Goal: Transaction & Acquisition: Purchase product/service

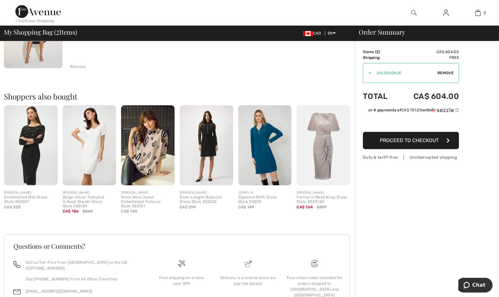
scroll to position [224, 0]
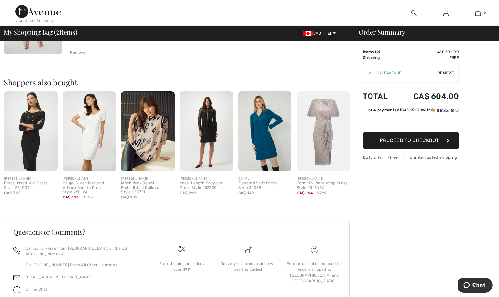
click at [316, 185] on div "Formal V-Neck Wrap Dress Style 252706X" at bounding box center [324, 185] width 54 height 9
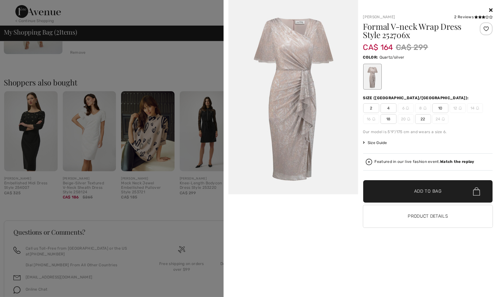
click at [424, 108] on img at bounding box center [425, 108] width 3 height 3
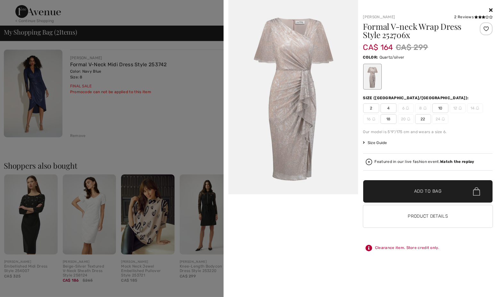
scroll to position [128, 0]
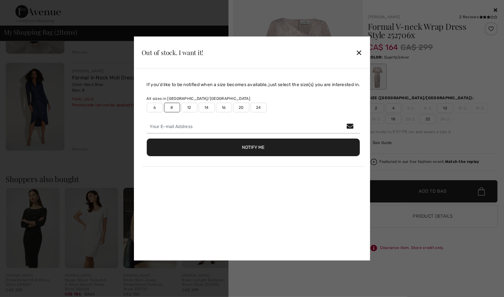
click at [151, 106] on label "6" at bounding box center [155, 108] width 16 height 10
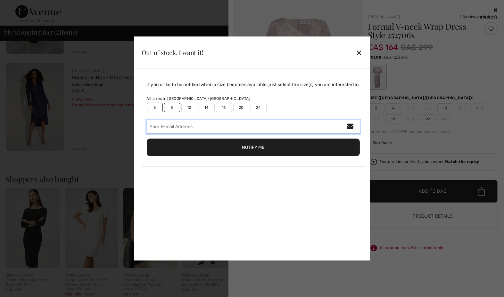
click at [203, 128] on input "email" at bounding box center [253, 126] width 213 height 13
type input "pieracausi1@gmail.com"
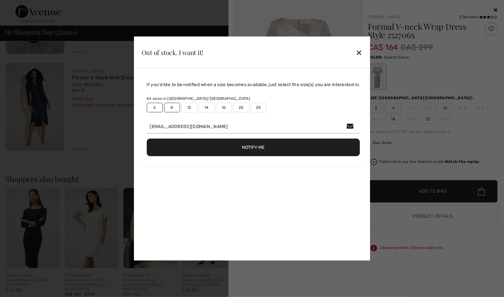
click at [272, 147] on button "Notify Me" at bounding box center [253, 148] width 213 height 18
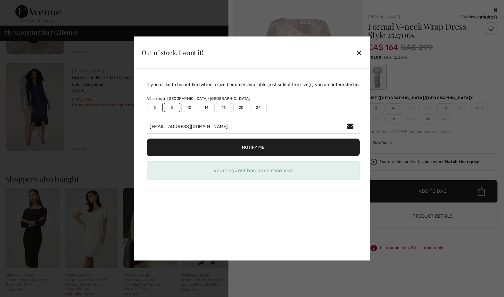
click at [362, 51] on div "✕" at bounding box center [359, 52] width 7 height 13
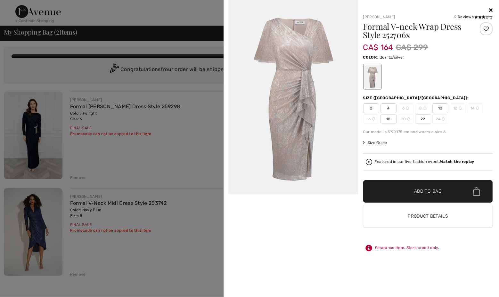
scroll to position [0, 0]
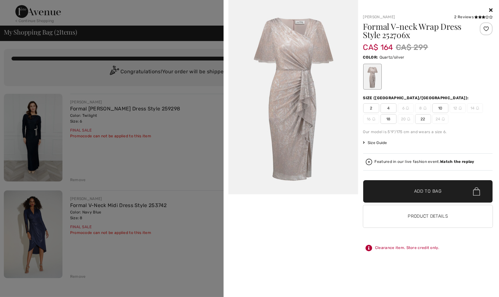
click at [174, 83] on div at bounding box center [249, 148] width 499 height 297
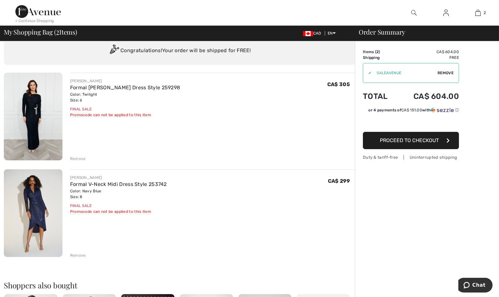
scroll to position [32, 0]
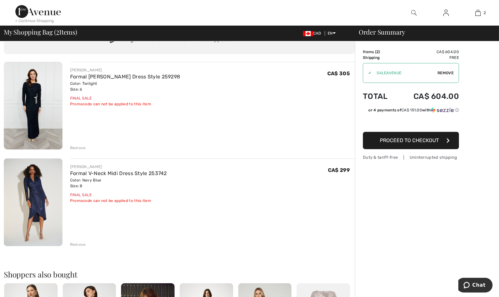
click at [431, 141] on span "Proceed to Checkout" at bounding box center [409, 141] width 59 height 6
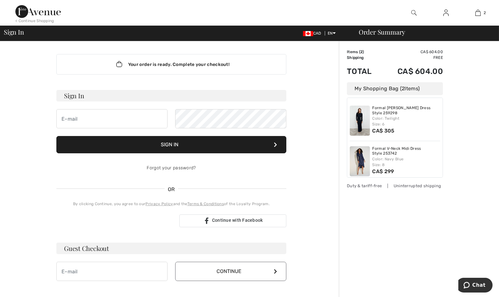
click at [447, 13] on img at bounding box center [446, 13] width 5 height 8
click at [446, 13] on img at bounding box center [446, 13] width 5 height 8
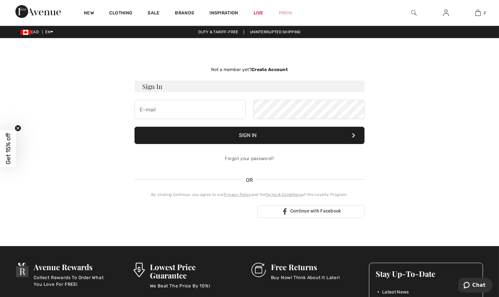
click at [262, 69] on strong "Create Account" at bounding box center [270, 69] width 37 height 5
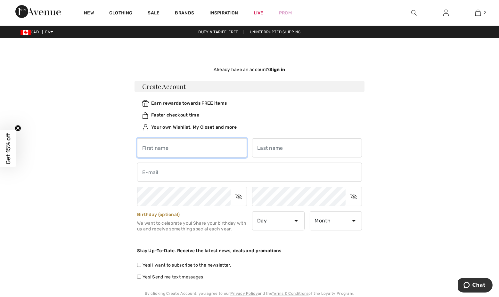
click at [205, 144] on input "text" at bounding box center [192, 147] width 110 height 19
type input "Piera"
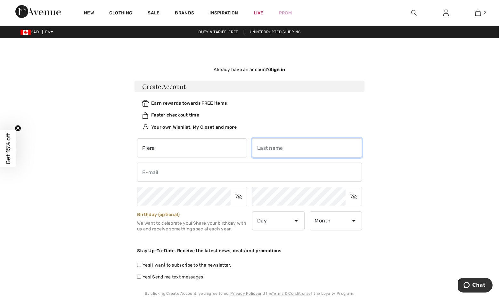
type input "Causi"
type input "pieracausi1@gmail.com"
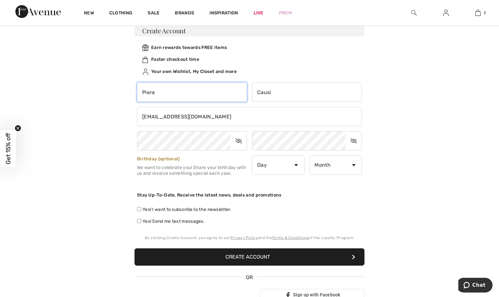
scroll to position [64, 0]
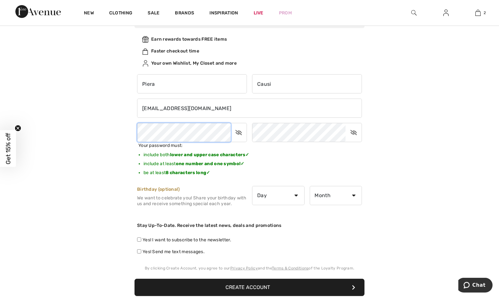
click at [104, 131] on div "Not a member yet? Create Account Sign In Sign In Forgot your password? OR 1" at bounding box center [249, 167] width 441 height 356
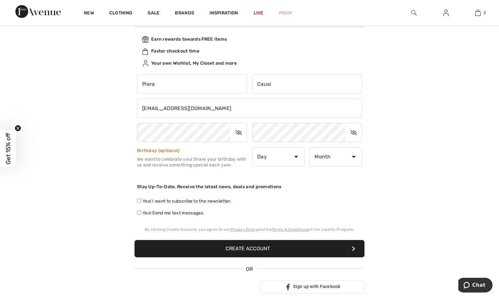
click at [395, 187] on div "Not a member yet? Create Account Sign In Sign In Forgot your password? OR 1" at bounding box center [249, 147] width 441 height 317
click at [294, 154] on select "Day 1 2 3 4 5 6 7 8 9 10 11 12 13 14 15 16 17 18 19 20 21 22 23 24 25 26 27 28 …" at bounding box center [278, 156] width 53 height 19
select select "22"
click at [252, 147] on select "Day 1 2 3 4 5 6 7 8 9 10 11 12 13 14 15 16 17 18 19 20 21 22 23 24 25 26 27 28 …" at bounding box center [278, 156] width 53 height 19
click at [339, 160] on select "Month January February March April May June July August September October Novem…" at bounding box center [336, 156] width 53 height 19
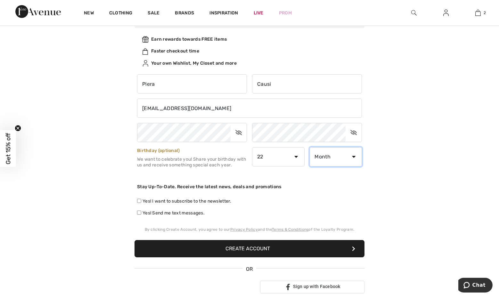
select select "12"
click at [310, 147] on select "Month January February March April May June July August September October Novem…" at bounding box center [336, 156] width 53 height 19
click at [402, 226] on div "Not a member yet? Create Account Sign In Sign In Forgot your password? OR 1" at bounding box center [249, 147] width 441 height 317
click at [138, 199] on input "Yes! I want to subscribe to the newsletter." at bounding box center [139, 201] width 4 height 4
checkbox input "true"
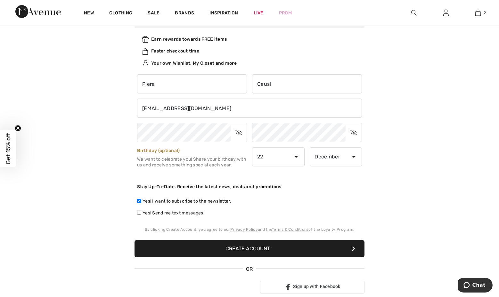
click at [142, 212] on label "Yes! Send me text messages." at bounding box center [171, 213] width 68 height 7
click at [141, 212] on input "Yes! Send me text messages." at bounding box center [139, 213] width 4 height 4
checkbox input "true"
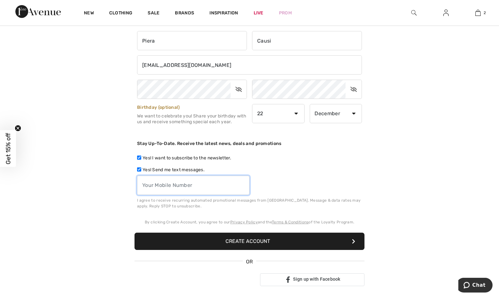
scroll to position [96, 0]
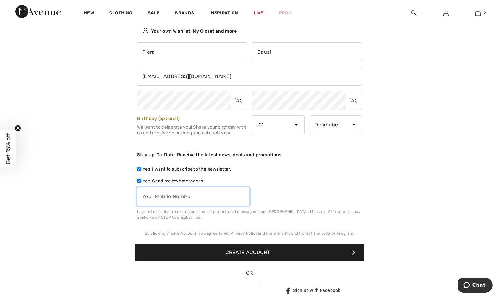
click at [212, 198] on input "tel" at bounding box center [193, 196] width 113 height 19
type input "6476311039"
click at [353, 101] on icon at bounding box center [354, 100] width 16 height 15
click at [417, 161] on div "Not a member yet? Create Account Sign In Sign In Forgot your password? OR 1" at bounding box center [249, 133] width 441 height 353
click at [299, 257] on button "Create Account" at bounding box center [250, 252] width 230 height 17
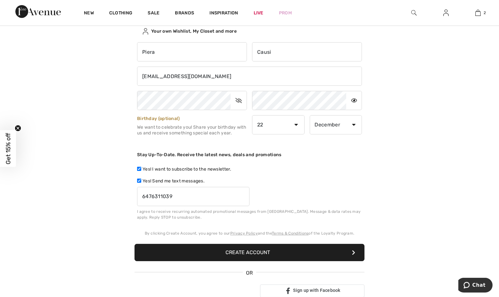
click at [282, 251] on button "Create Account" at bounding box center [250, 252] width 230 height 17
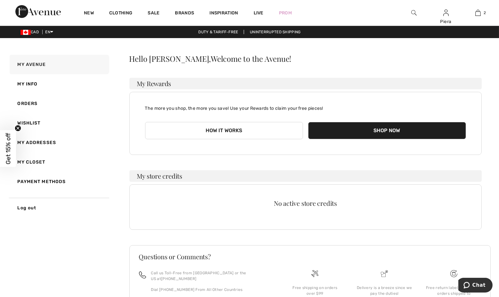
click at [406, 128] on button "Shop Now" at bounding box center [387, 130] width 158 height 17
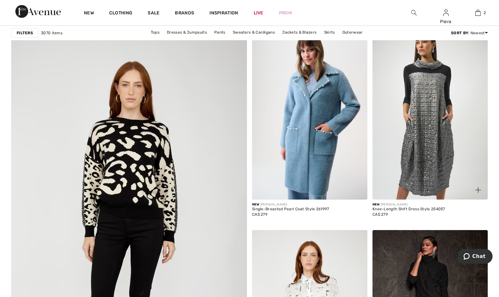
scroll to position [1699, 0]
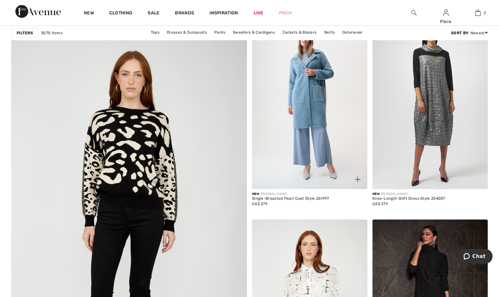
click at [316, 154] on img at bounding box center [309, 102] width 115 height 173
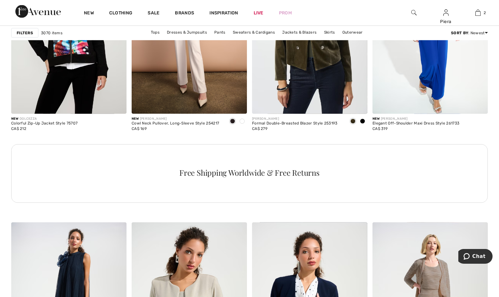
scroll to position [2373, 0]
